Goal: Find specific page/section: Find specific page/section

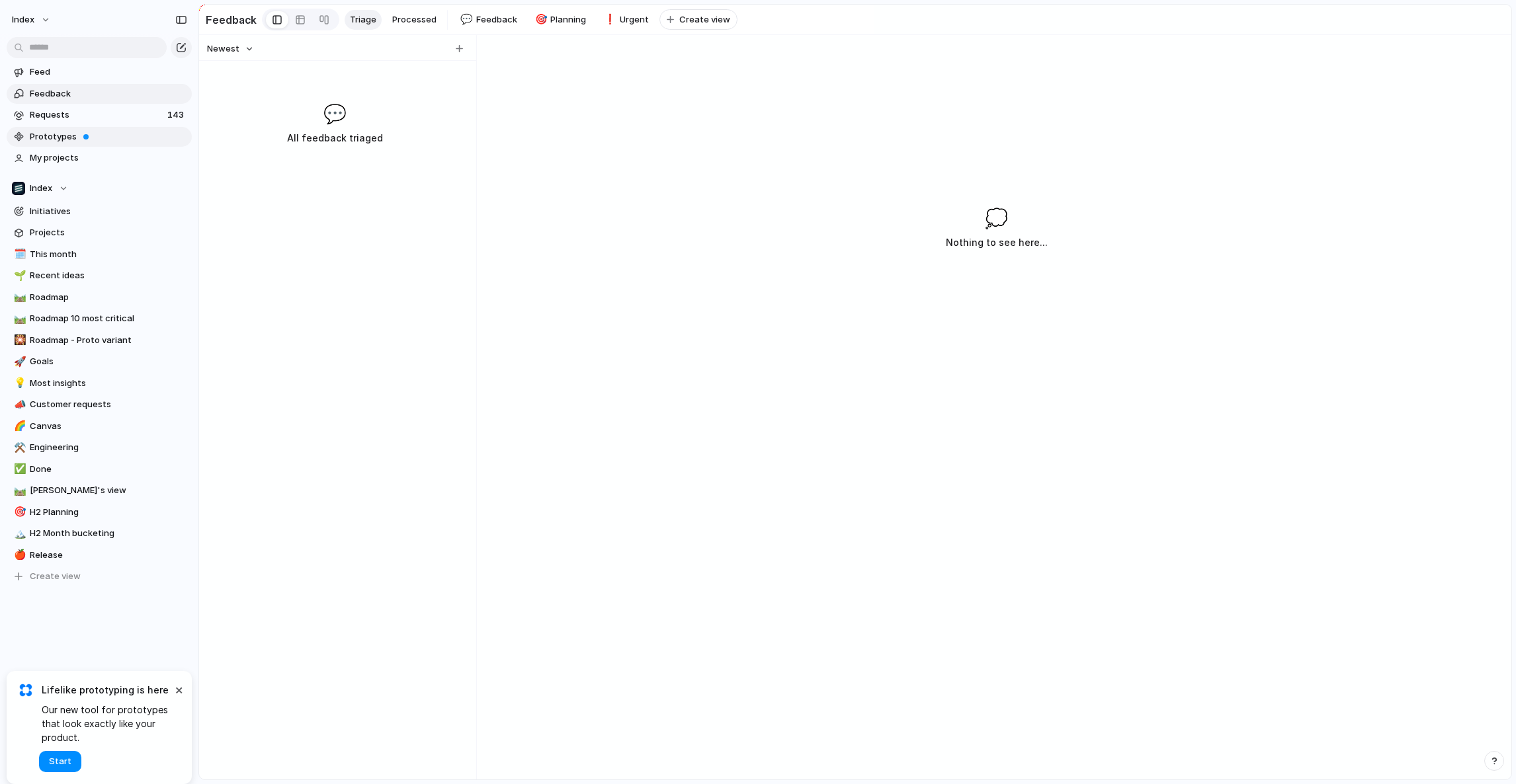
click at [72, 140] on span "Prototypes" at bounding box center [109, 136] width 158 height 13
click at [38, 18] on button "Index" at bounding box center [32, 20] width 51 height 21
click at [188, 176] on span "[PERSON_NAME]" at bounding box center [181, 176] width 68 height 13
